Goal: Navigation & Orientation: Find specific page/section

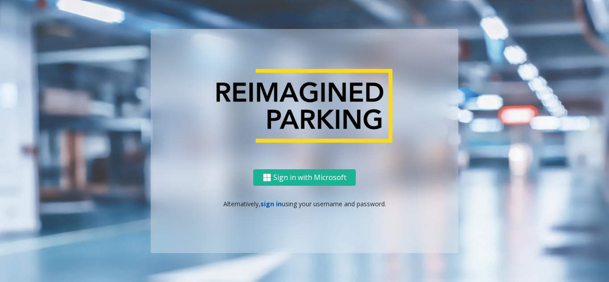
click at [273, 206] on link "sign in" at bounding box center [270, 204] width 21 height 8
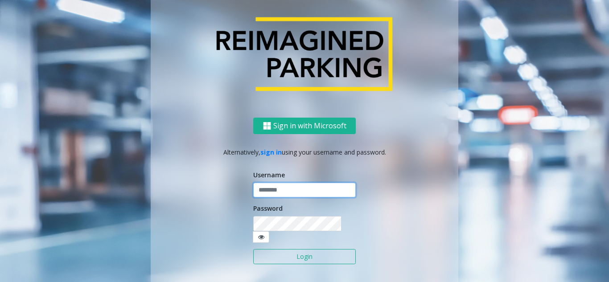
click at [275, 198] on input "text" at bounding box center [304, 190] width 103 height 15
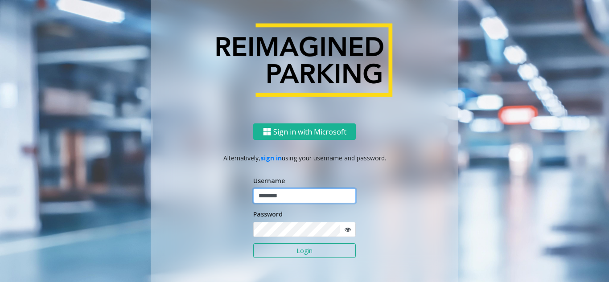
type input "********"
click at [345, 231] on icon at bounding box center [348, 229] width 6 height 6
click at [307, 249] on button "Login" at bounding box center [304, 250] width 103 height 15
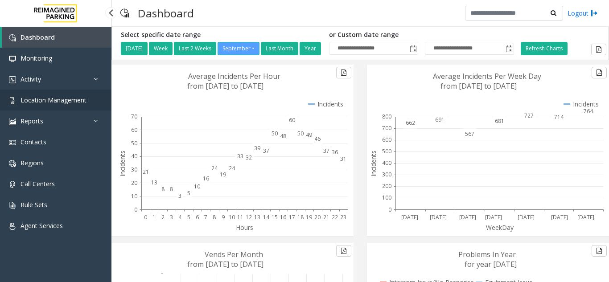
click at [63, 103] on span "Location Management" at bounding box center [54, 100] width 66 height 8
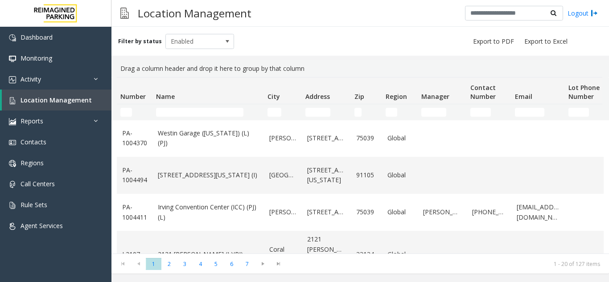
scroll to position [616, 0]
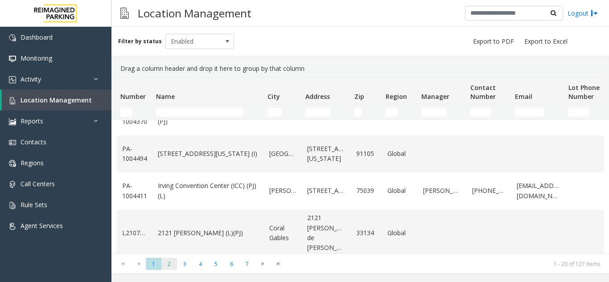
click at [169, 269] on span "2" at bounding box center [169, 264] width 16 height 12
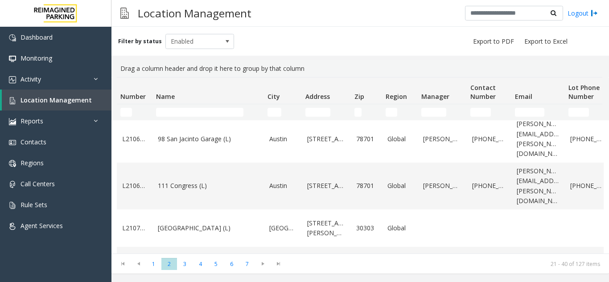
scroll to position [646, 0]
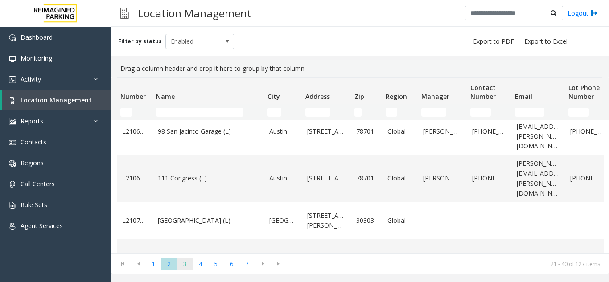
click at [189, 265] on span "3" at bounding box center [185, 264] width 16 height 12
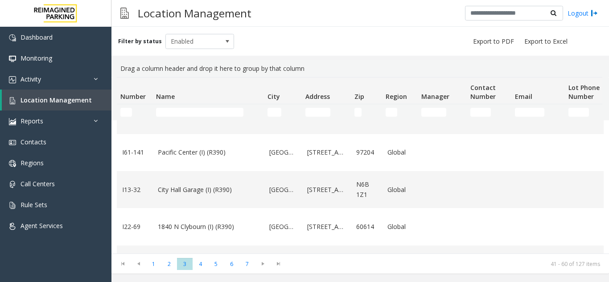
scroll to position [446, 0]
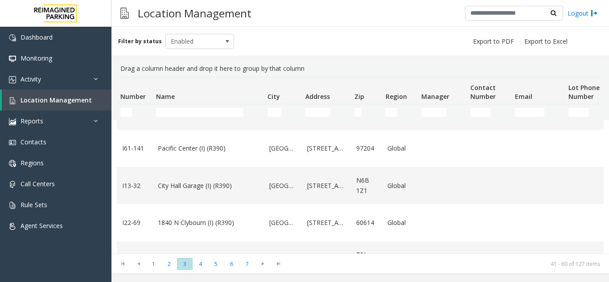
click at [214, 153] on link "Pacific Center (I) (R390)" at bounding box center [208, 149] width 101 height 10
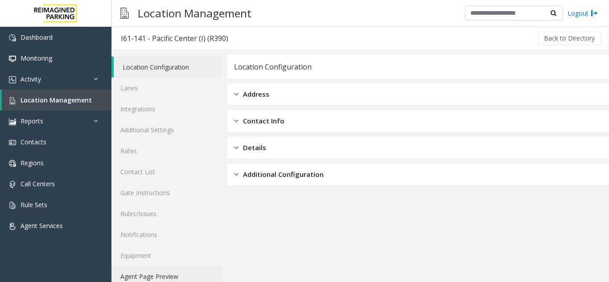
click at [176, 270] on link "Agent Page Preview" at bounding box center [166, 276] width 111 height 21
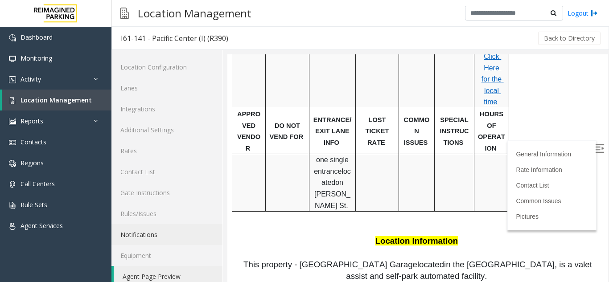
scroll to position [490, 0]
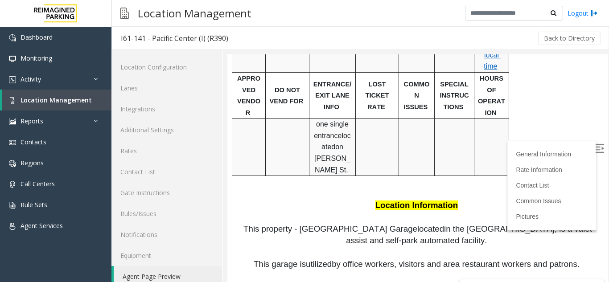
click at [595, 152] on img at bounding box center [599, 148] width 9 height 9
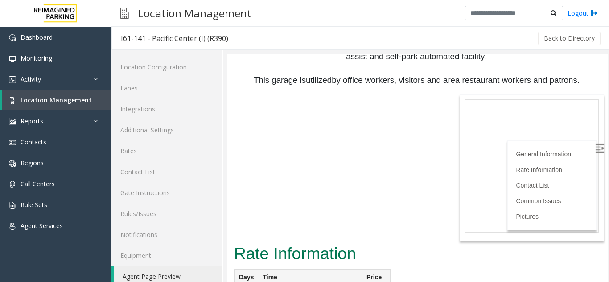
scroll to position [713, 0]
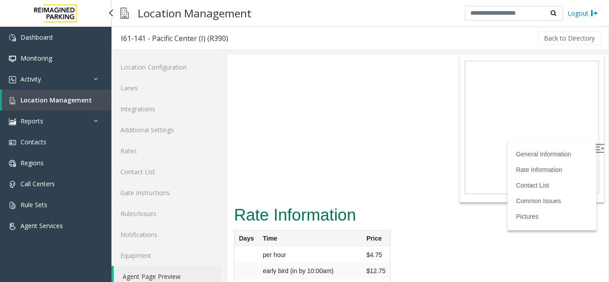
click at [40, 107] on link "Location Management" at bounding box center [57, 100] width 110 height 21
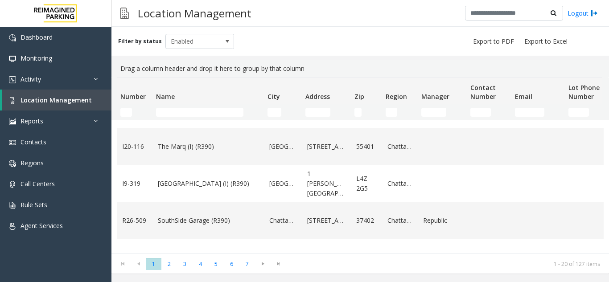
scroll to position [401, 0]
click at [213, 264] on span "5" at bounding box center [216, 264] width 16 height 12
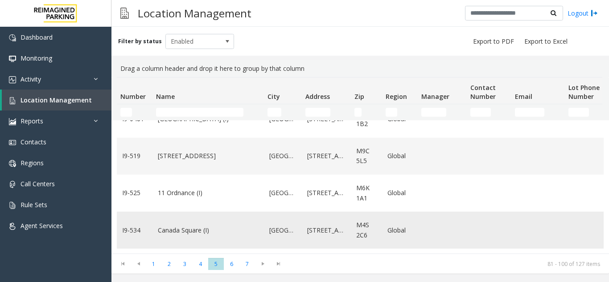
click at [263, 218] on td "Canada Square (I)" at bounding box center [207, 230] width 111 height 37
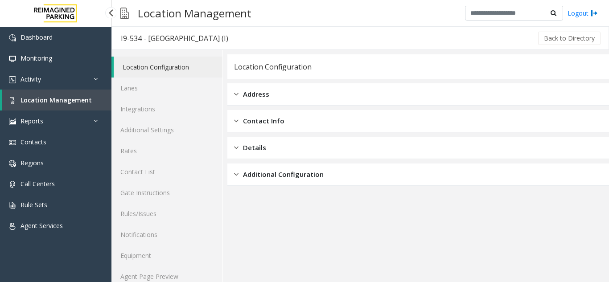
click at [62, 101] on span "Location Management" at bounding box center [56, 100] width 71 height 8
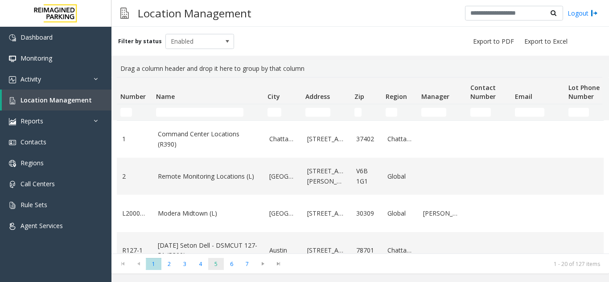
click at [214, 263] on span "5" at bounding box center [216, 264] width 16 height 12
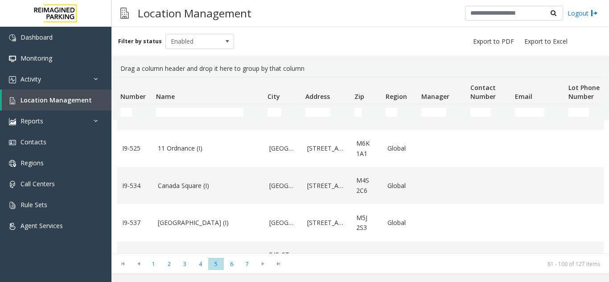
scroll to position [616, 0]
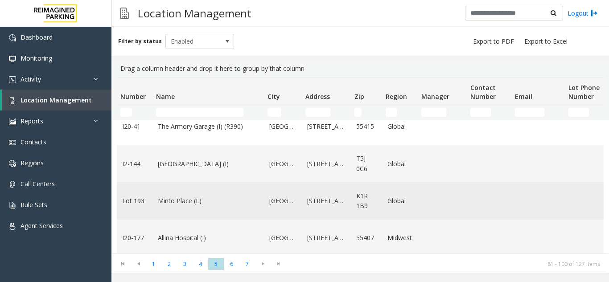
click at [265, 182] on td "[GEOGRAPHIC_DATA]" at bounding box center [283, 200] width 38 height 37
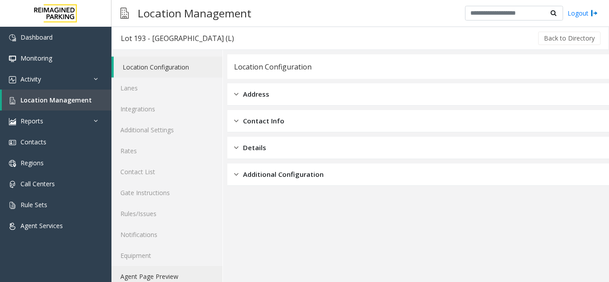
click at [175, 276] on link "Agent Page Preview" at bounding box center [166, 276] width 111 height 21
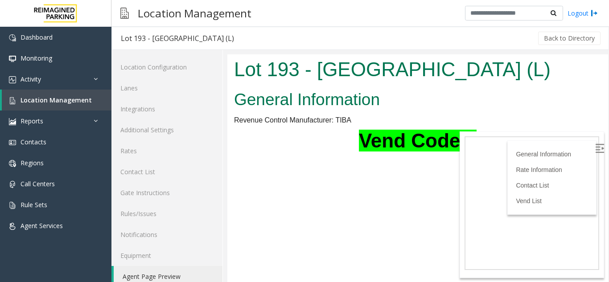
click at [595, 147] on img at bounding box center [599, 148] width 9 height 9
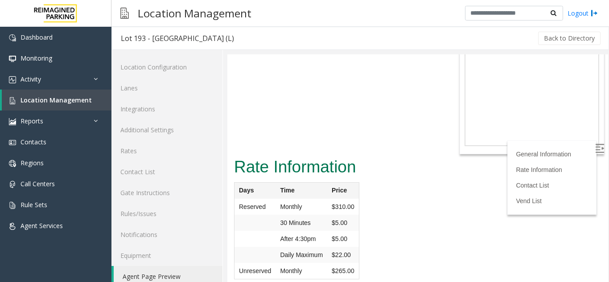
scroll to position [134, 0]
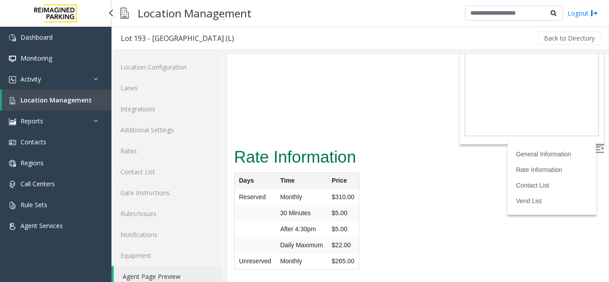
click at [56, 109] on link "Location Management" at bounding box center [57, 100] width 110 height 21
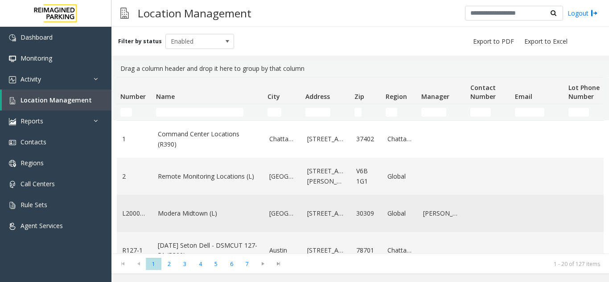
click at [267, 206] on td "[GEOGRAPHIC_DATA]" at bounding box center [283, 213] width 38 height 37
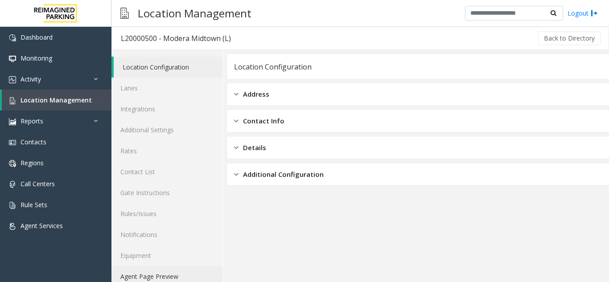
click at [188, 276] on link "Agent Page Preview" at bounding box center [166, 276] width 111 height 21
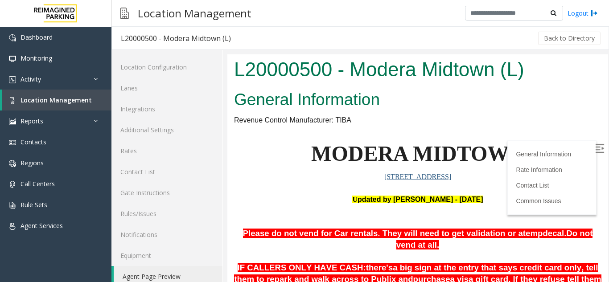
click at [595, 148] on img at bounding box center [599, 148] width 9 height 9
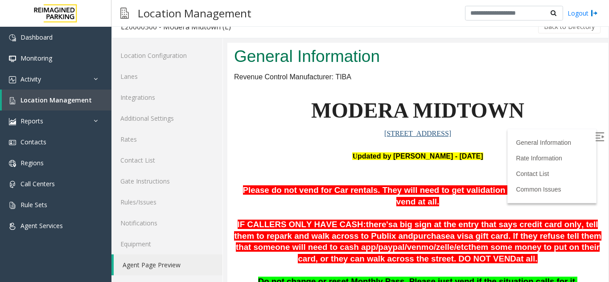
scroll to position [31, 0]
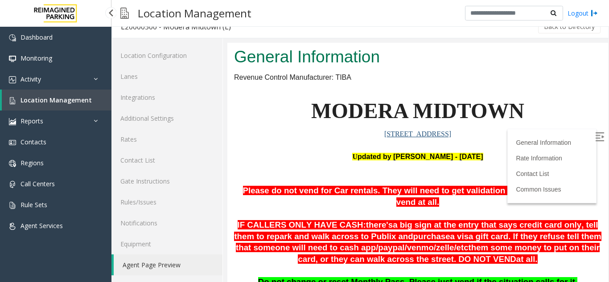
click at [90, 103] on link "Location Management" at bounding box center [57, 100] width 110 height 21
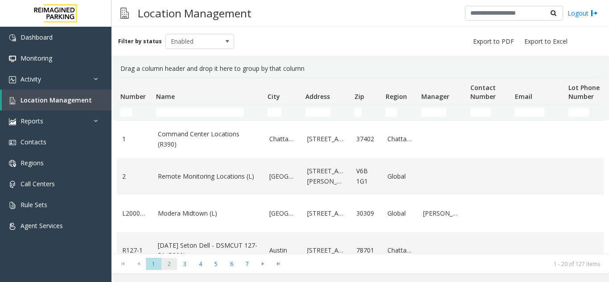
click at [172, 266] on span "2" at bounding box center [169, 264] width 16 height 12
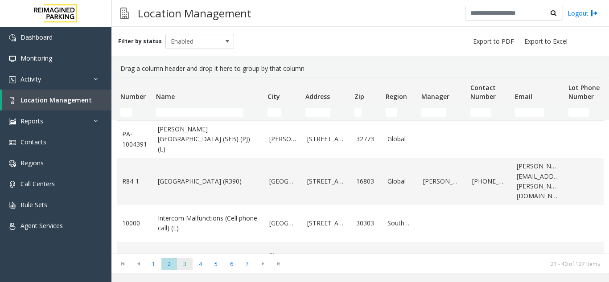
click at [185, 266] on span "3" at bounding box center [185, 264] width 16 height 12
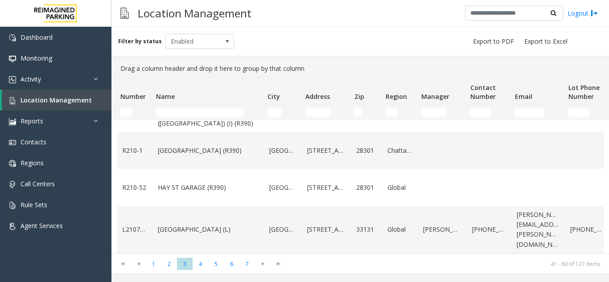
scroll to position [656, 0]
click at [203, 263] on span "4" at bounding box center [201, 264] width 16 height 12
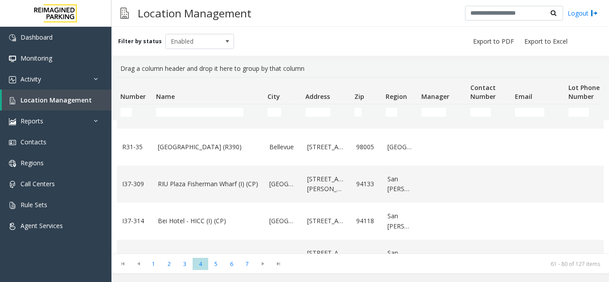
scroll to position [636, 0]
click at [222, 265] on span "5" at bounding box center [216, 264] width 16 height 12
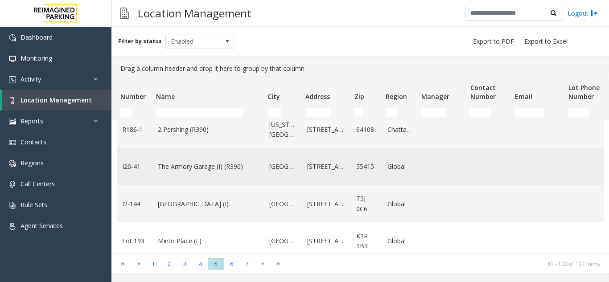
scroll to position [616, 0]
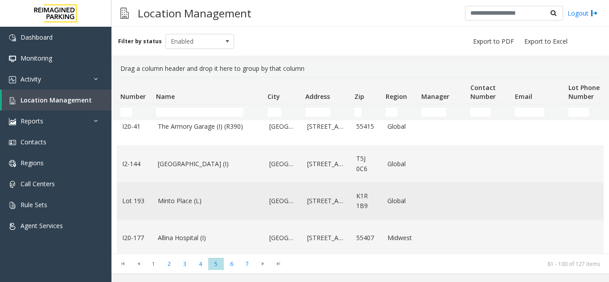
click at [222, 205] on td "Minto Place (L)" at bounding box center [207, 200] width 111 height 37
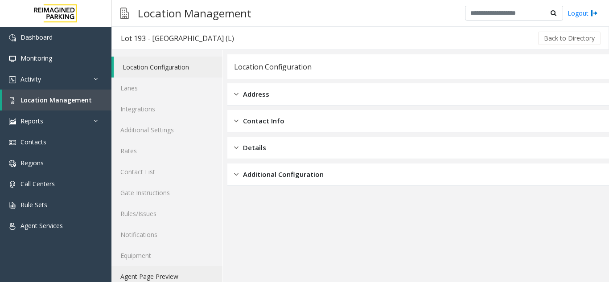
click at [183, 276] on link "Agent Page Preview" at bounding box center [166, 276] width 111 height 21
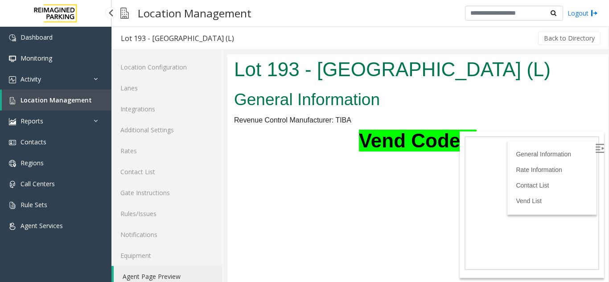
click at [70, 100] on span "Location Management" at bounding box center [56, 100] width 71 height 8
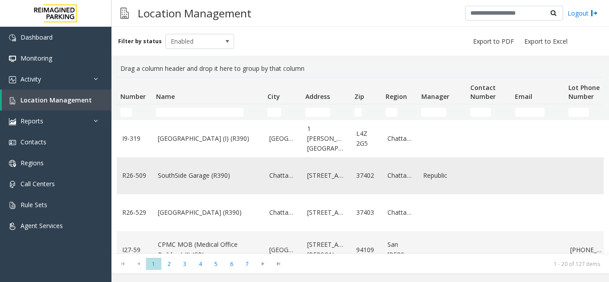
scroll to position [616, 0]
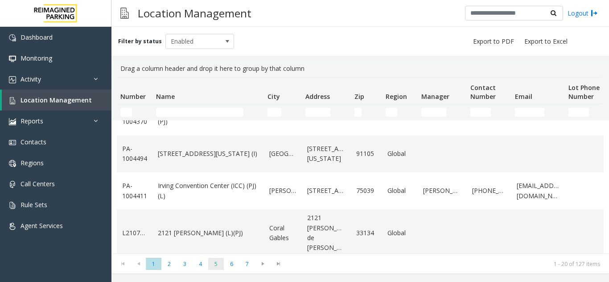
click at [218, 269] on span "5" at bounding box center [216, 264] width 16 height 12
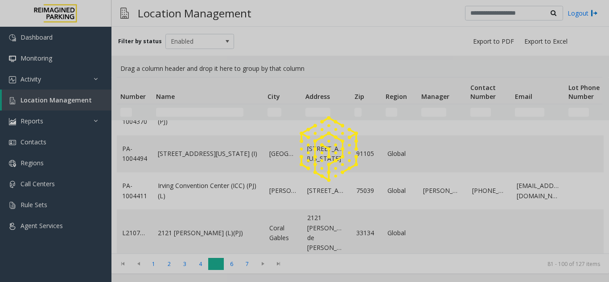
scroll to position [0, 0]
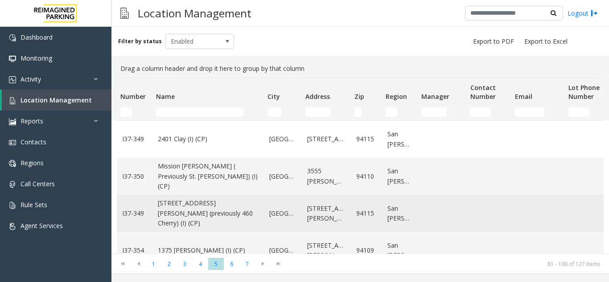
click at [218, 216] on link "[STREET_ADDRESS][PERSON_NAME] (previously 460 Cherry) (I) (CP)" at bounding box center [208, 213] width 101 height 30
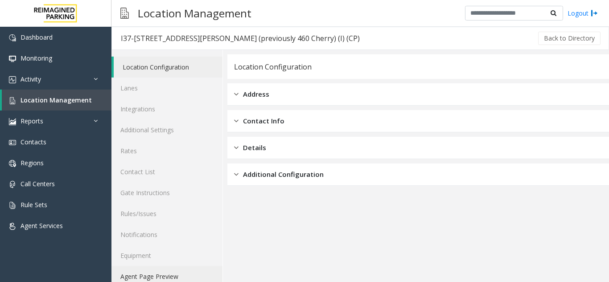
click at [172, 273] on link "Agent Page Preview" at bounding box center [166, 276] width 111 height 21
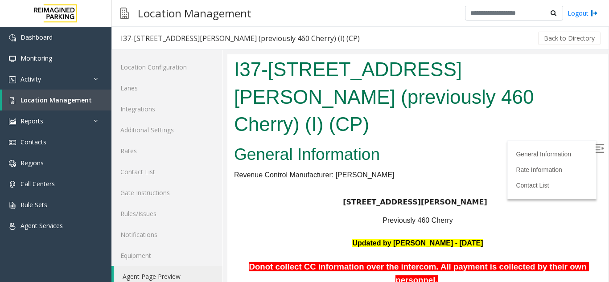
click at [595, 145] on img at bounding box center [599, 148] width 9 height 9
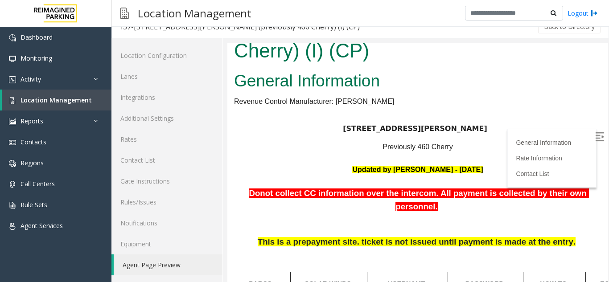
scroll to position [50, 0]
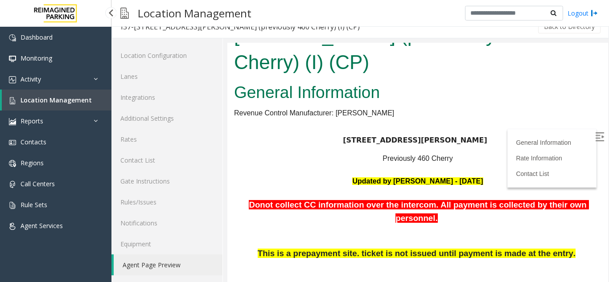
click at [23, 97] on span "Location Management" at bounding box center [56, 100] width 71 height 8
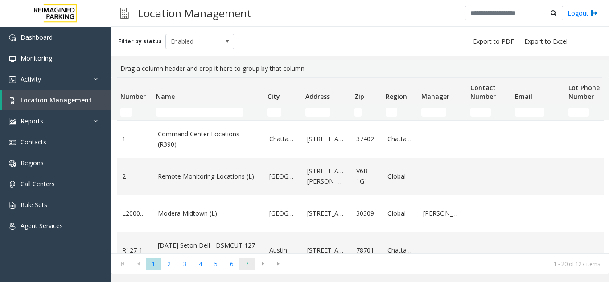
click at [247, 266] on span "7" at bounding box center [247, 264] width 16 height 12
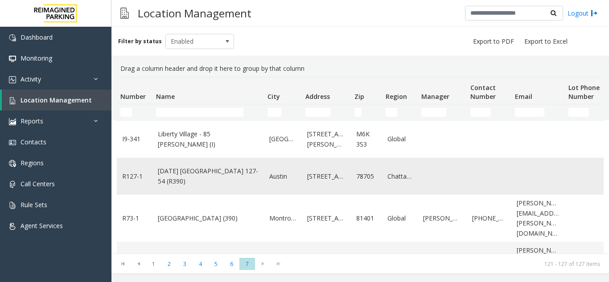
click at [263, 185] on td "[DATE] [GEOGRAPHIC_DATA] 127-54 (R390)" at bounding box center [207, 176] width 111 height 37
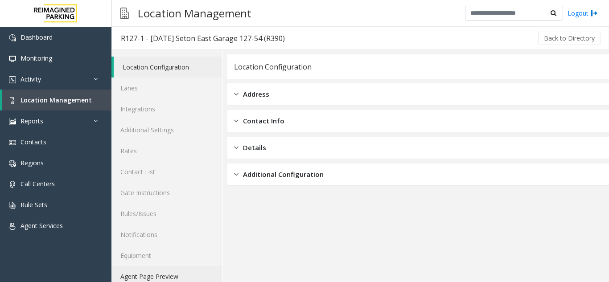
click at [187, 273] on link "Agent Page Preview" at bounding box center [166, 276] width 111 height 21
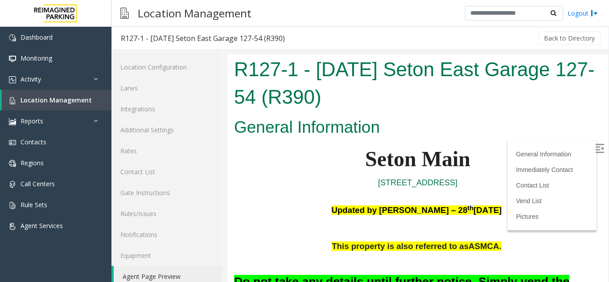
click at [595, 152] on img at bounding box center [599, 148] width 9 height 9
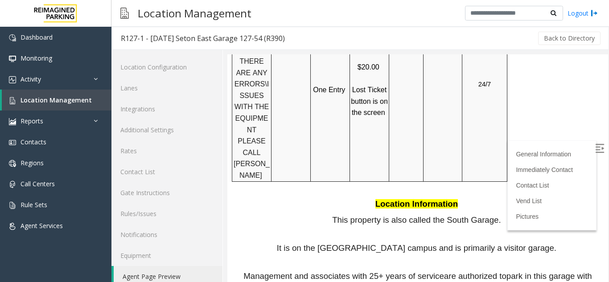
scroll to position [1011, 0]
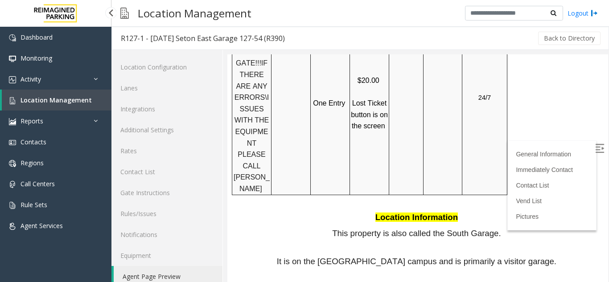
click at [52, 102] on span "Location Management" at bounding box center [56, 100] width 71 height 8
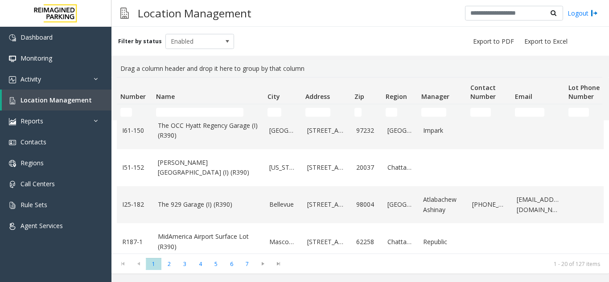
scroll to position [312, 0]
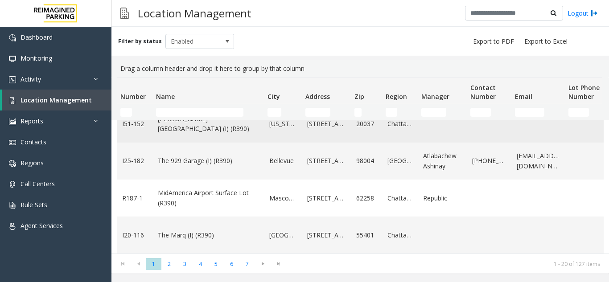
click at [199, 128] on link "[PERSON_NAME][GEOGRAPHIC_DATA] (I) (R390)" at bounding box center [208, 124] width 101 height 20
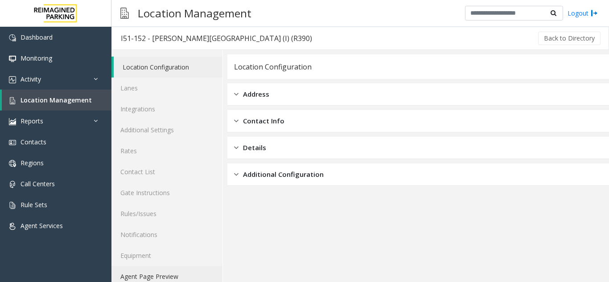
click at [173, 276] on link "Agent Page Preview" at bounding box center [166, 276] width 111 height 21
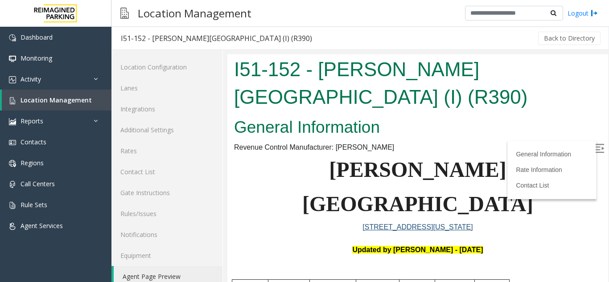
click at [595, 151] on img at bounding box center [599, 148] width 9 height 9
click at [62, 97] on span "Location Management" at bounding box center [56, 100] width 71 height 8
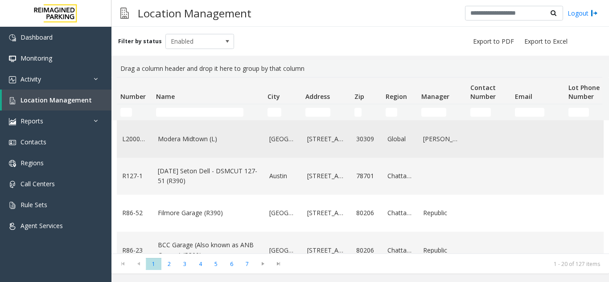
scroll to position [223, 0]
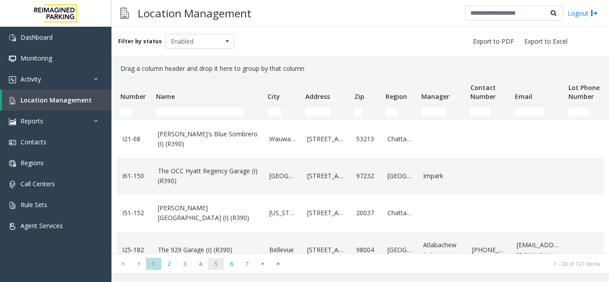
click at [214, 267] on span "5" at bounding box center [216, 264] width 16 height 12
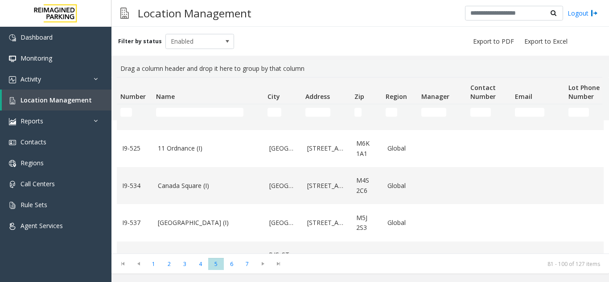
scroll to position [616, 0]
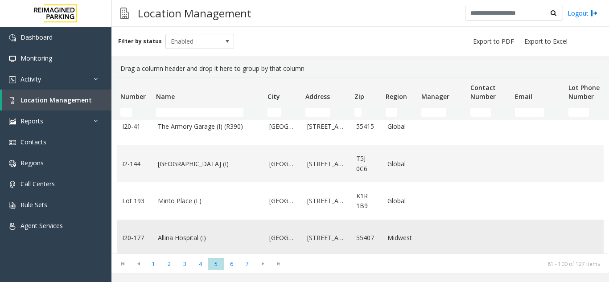
click at [234, 221] on td "Allina Hospital (I)" at bounding box center [207, 238] width 111 height 37
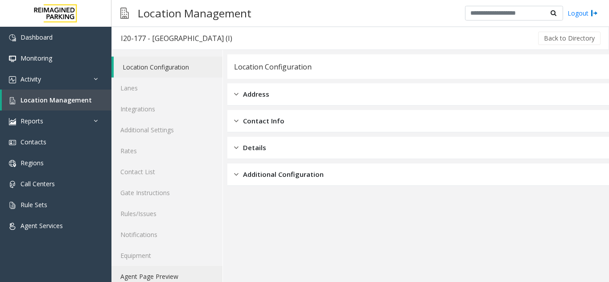
click at [161, 274] on link "Agent Page Preview" at bounding box center [166, 276] width 111 height 21
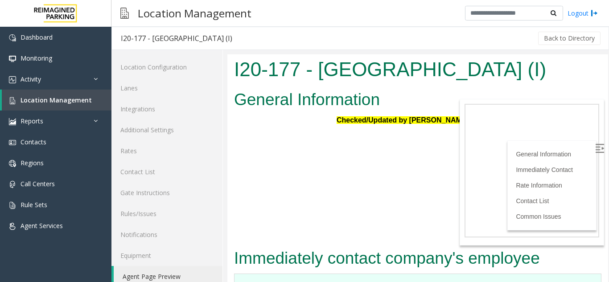
click at [594, 153] on label at bounding box center [600, 149] width 13 height 13
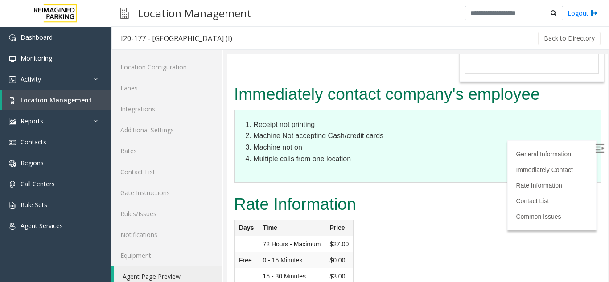
scroll to position [178, 0]
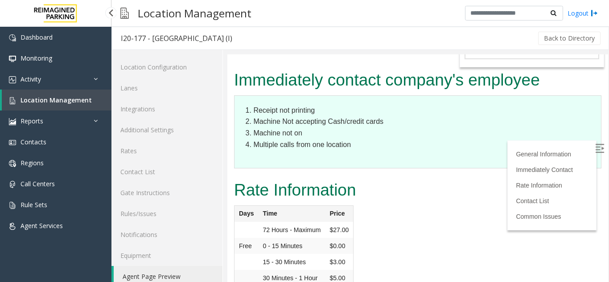
click at [38, 105] on link "Location Management" at bounding box center [57, 100] width 110 height 21
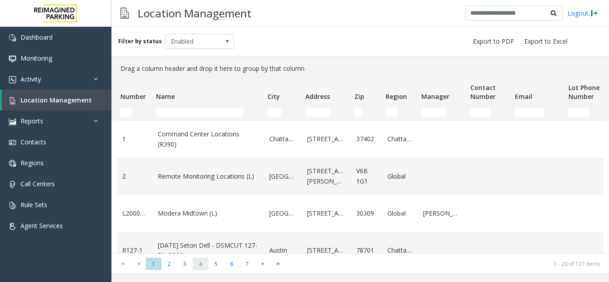
click at [203, 267] on span "4" at bounding box center [201, 264] width 16 height 12
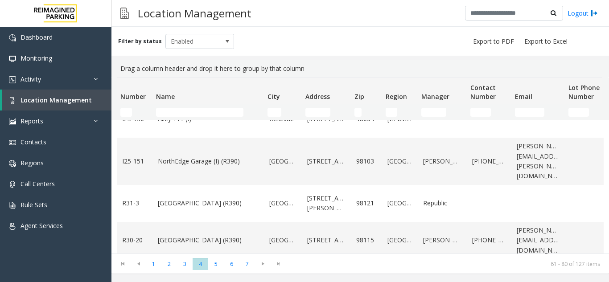
scroll to position [178, 0]
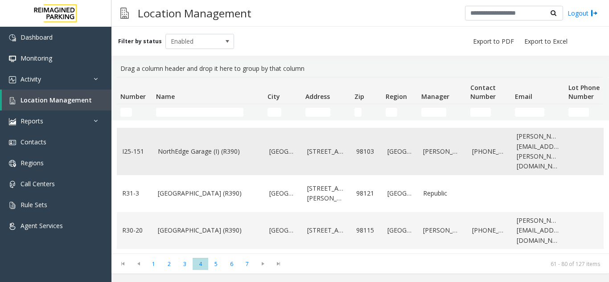
click at [223, 156] on link "NorthEdge Garage (I) (R390)" at bounding box center [208, 152] width 101 height 10
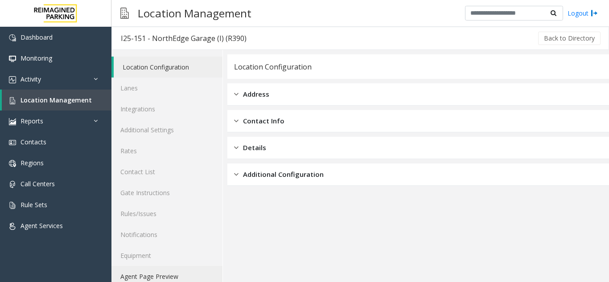
click at [167, 275] on link "Agent Page Preview" at bounding box center [166, 276] width 111 height 21
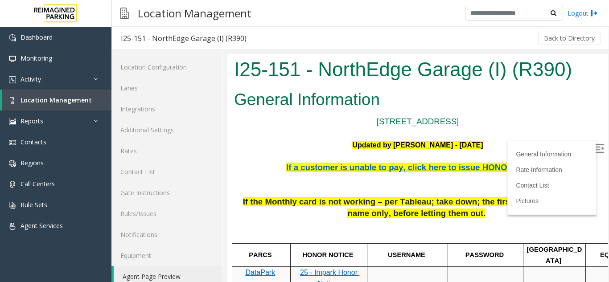
click at [594, 153] on label at bounding box center [600, 149] width 13 height 13
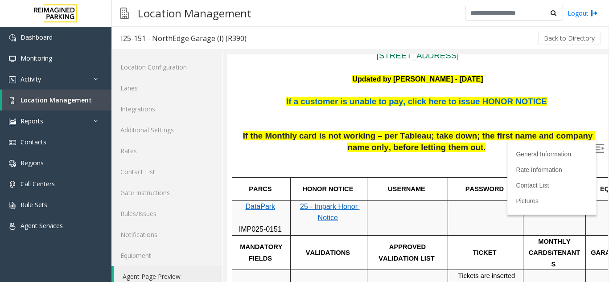
scroll to position [89, 0]
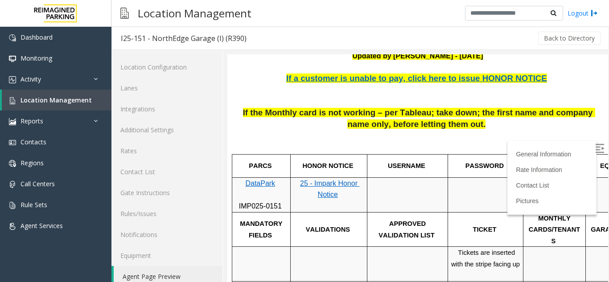
click at [500, 78] on span "If a customer is unable to pay, click here to issue HONOR NOTICE" at bounding box center [416, 78] width 261 height 9
click at [51, 102] on span "Location Management" at bounding box center [56, 100] width 71 height 8
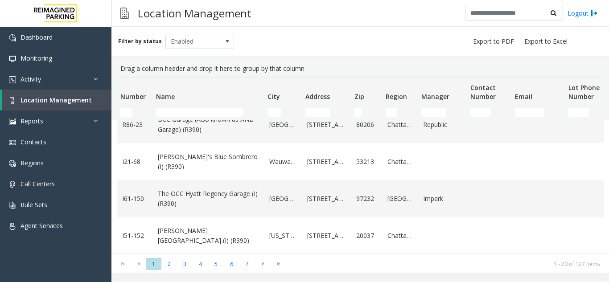
scroll to position [178, 0]
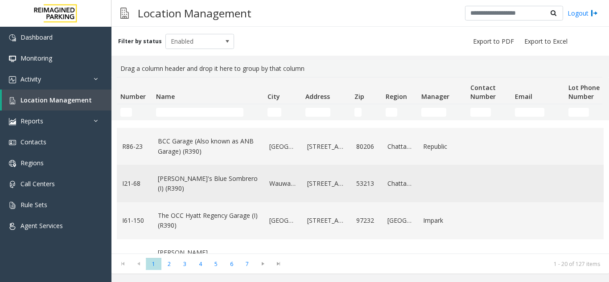
click at [208, 190] on td "[PERSON_NAME]'s Blue Sombrero (I) (R390)" at bounding box center [207, 183] width 111 height 37
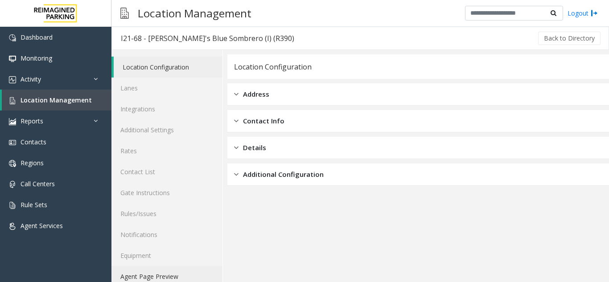
click at [177, 275] on link "Agent Page Preview" at bounding box center [166, 276] width 111 height 21
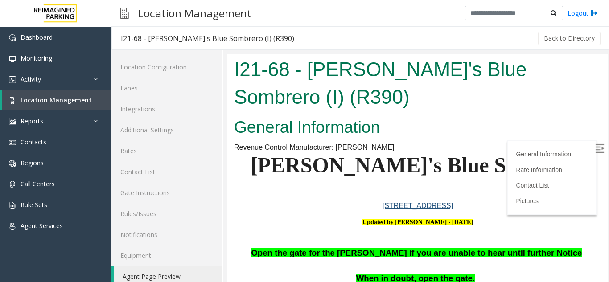
click at [595, 146] on img at bounding box center [599, 148] width 9 height 9
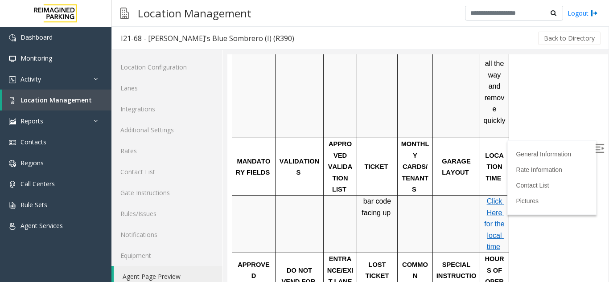
scroll to position [401, 0]
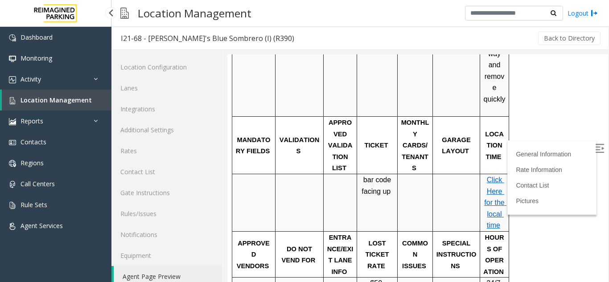
click at [59, 97] on span "Location Management" at bounding box center [56, 100] width 71 height 8
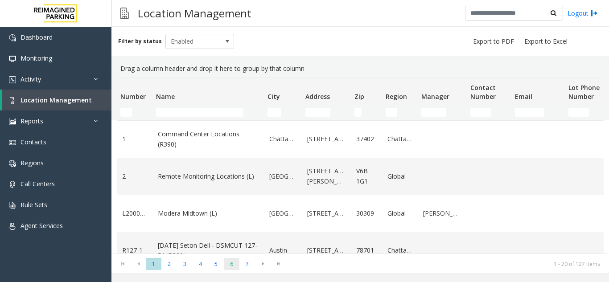
click at [234, 265] on span "6" at bounding box center [232, 264] width 16 height 12
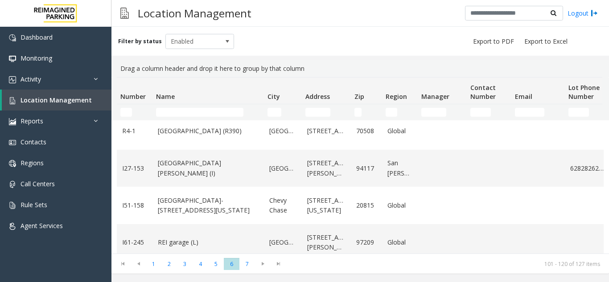
scroll to position [624, 0]
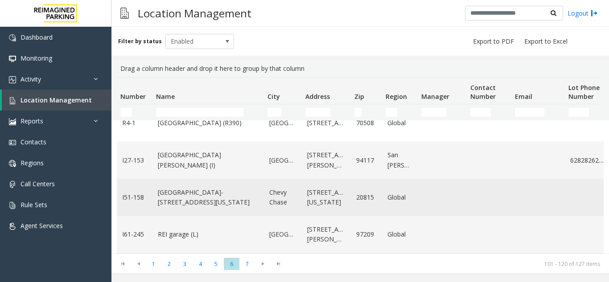
click at [222, 199] on link "[GEOGRAPHIC_DATA]- [STREET_ADDRESS][US_STATE]" at bounding box center [208, 198] width 101 height 20
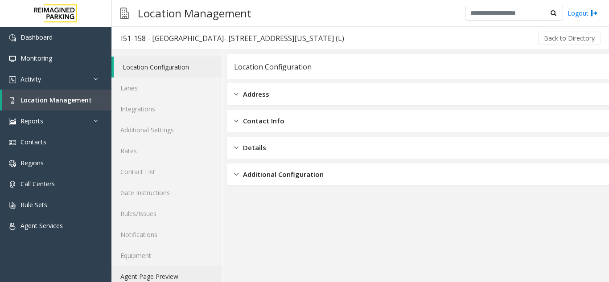
click at [159, 272] on link "Agent Page Preview" at bounding box center [166, 276] width 111 height 21
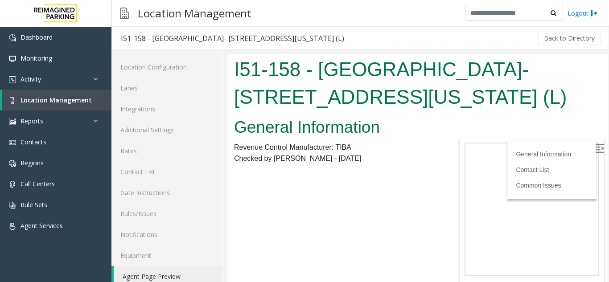
click at [595, 149] on img at bounding box center [599, 148] width 9 height 9
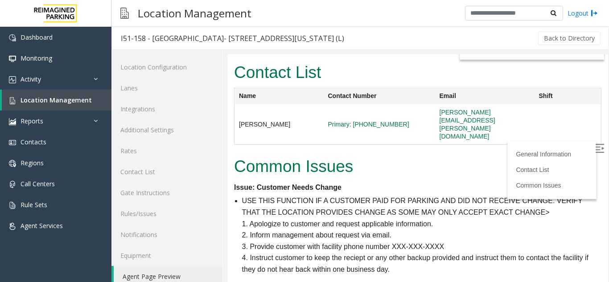
scroll to position [225, 0]
click at [34, 94] on link "Location Management" at bounding box center [57, 100] width 110 height 21
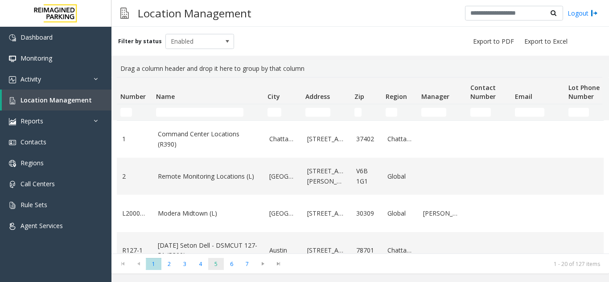
click at [218, 266] on span "5" at bounding box center [216, 264] width 16 height 12
